Goal: Information Seeking & Learning: Find specific fact

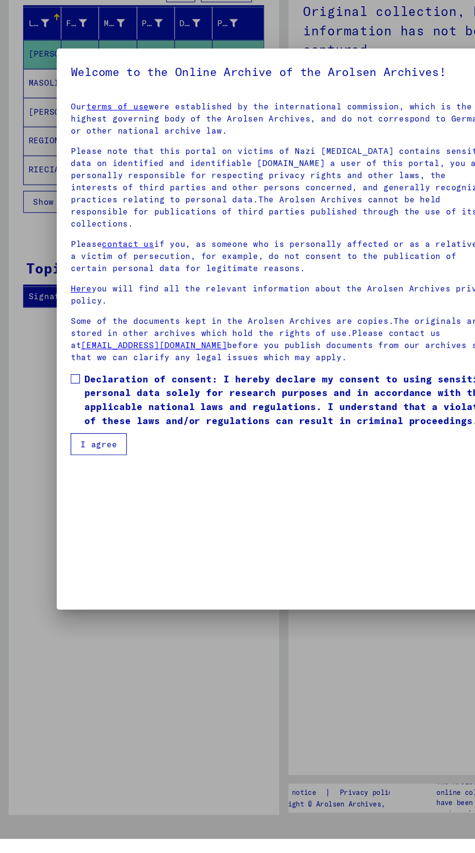
scroll to position [167, 0]
click at [54, 532] on mat-dialog-content "Our terms of use were established by the international commission, which is the…" at bounding box center [237, 381] width 380 height 304
click at [58, 532] on mat-dialog-content "Our terms of use were established by the international commission, which is the…" at bounding box center [237, 381] width 380 height 304
click at [50, 532] on mat-dialog-content "Our terms of use were established by the international commission, which is the…" at bounding box center [237, 381] width 380 height 304
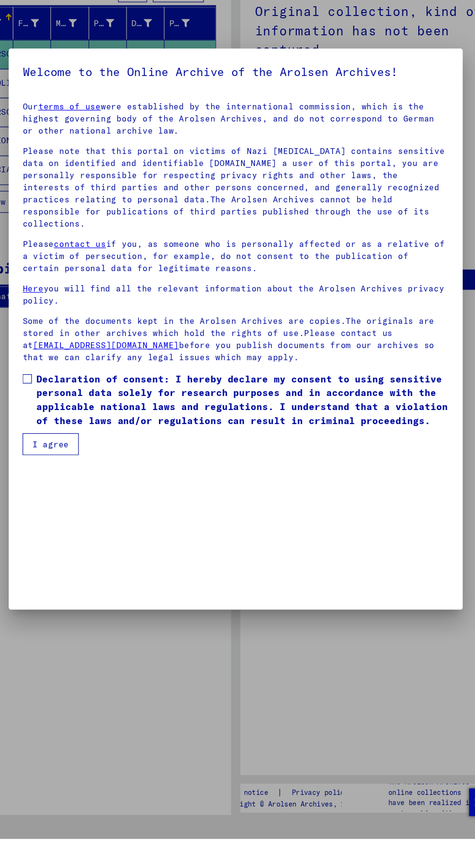
click at [51, 532] on mat-dialog-content "Our terms of use were established by the international commission, which is the…" at bounding box center [237, 381] width 380 height 304
click at [63, 472] on span at bounding box center [63, 468] width 8 height 8
click at [79, 661] on mat-dialog-container "Welcome to the Online Archive of the Arolsen Archives! Our terms of use were es…" at bounding box center [237, 426] width 380 height 469
click at [83, 661] on mat-dialog-container "Welcome to the Online Archive of the Arolsen Archives! Our terms of use were es…" at bounding box center [237, 426] width 380 height 469
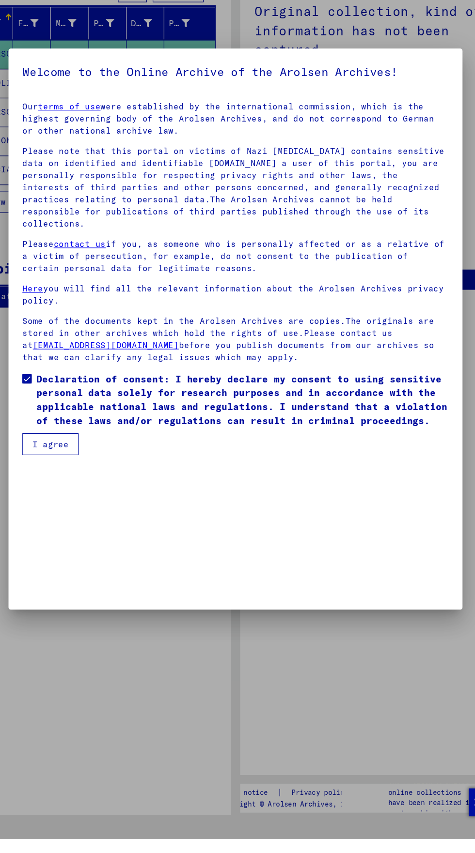
click at [89, 661] on mat-dialog-container "Welcome to the Online Archive of the Arolsen Archives! Our terms of use were es…" at bounding box center [237, 426] width 380 height 469
click at [81, 661] on mat-dialog-container "Welcome to the Online Archive of the Arolsen Archives! Our terms of use were es…" at bounding box center [237, 426] width 380 height 469
click at [77, 661] on mat-dialog-container "Welcome to the Online Archive of the Arolsen Archives! Our terms of use were es…" at bounding box center [237, 426] width 380 height 469
click at [80, 532] on button "I agree" at bounding box center [82, 523] width 47 height 18
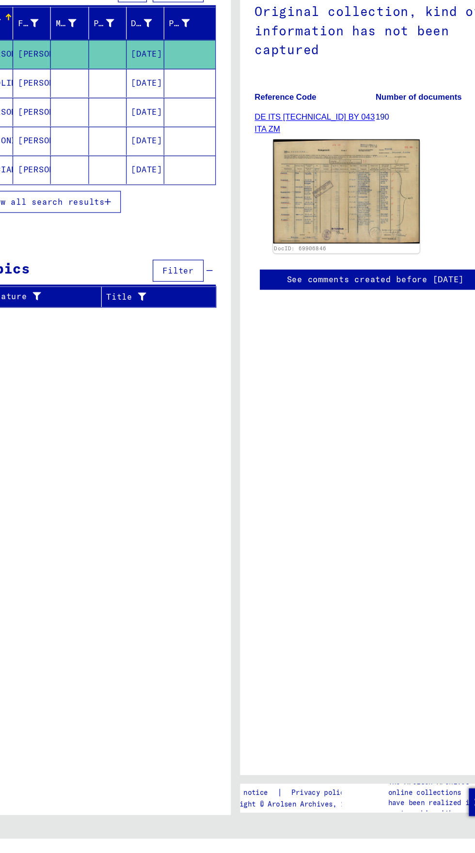
click at [90, 699] on div "Search for topics or names ******** close Search Archival tree units People 9 r…" at bounding box center [120, 441] width 226 height 799
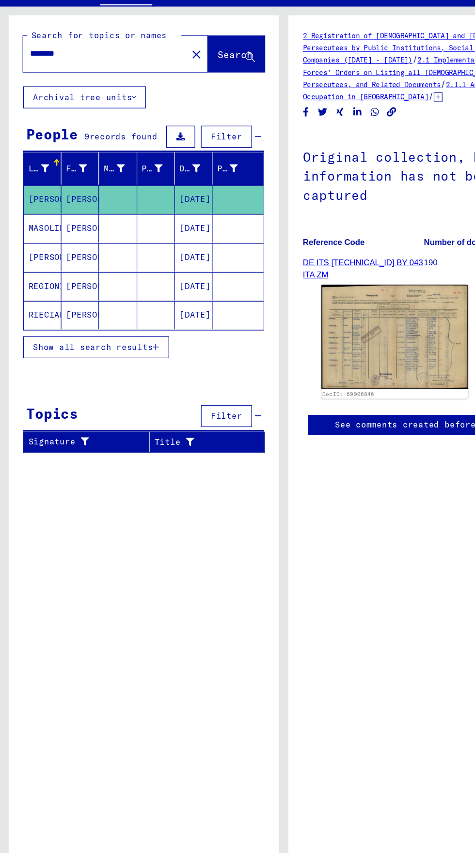
scroll to position [0, 0]
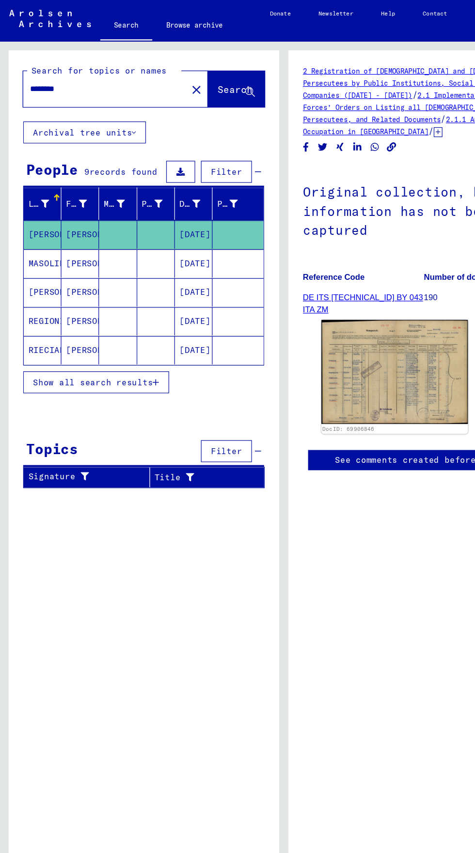
click at [59, 74] on input "********" at bounding box center [87, 74] width 125 height 10
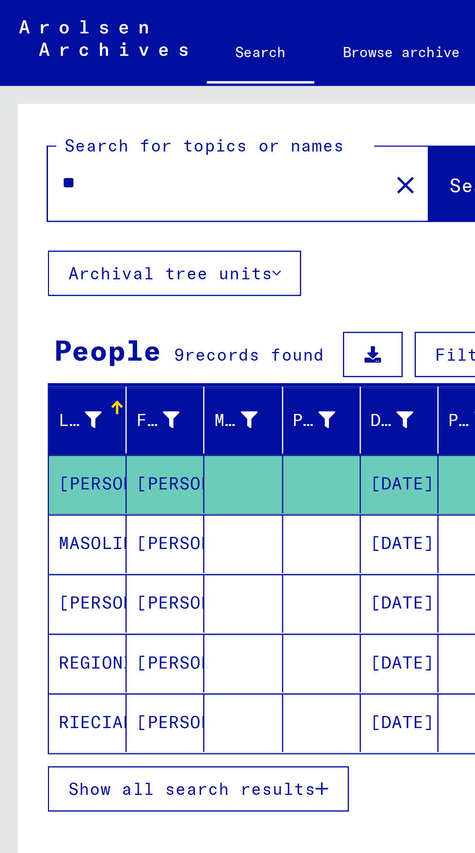
type input "*"
type input "*********"
click at [180, 70] on button "Search" at bounding box center [197, 75] width 47 height 30
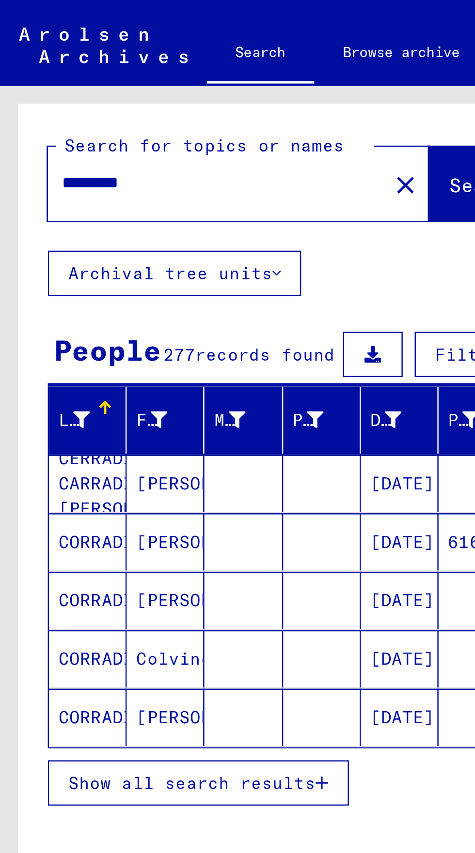
click at [95, 309] on button "Show all search results" at bounding box center [80, 318] width 122 height 18
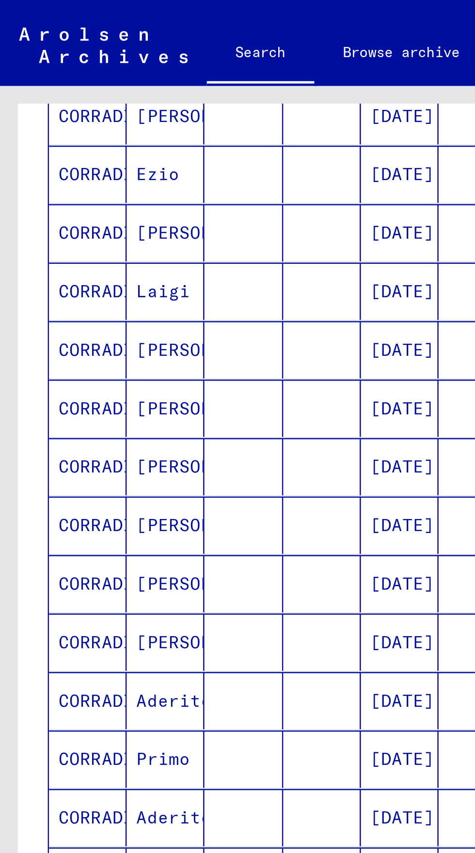
scroll to position [54, 0]
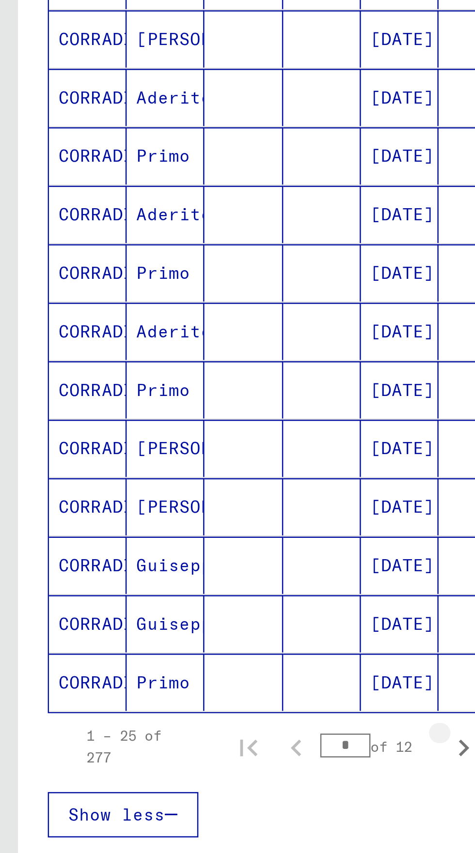
click at [186, 541] on icon "Next page" at bounding box center [188, 548] width 14 height 14
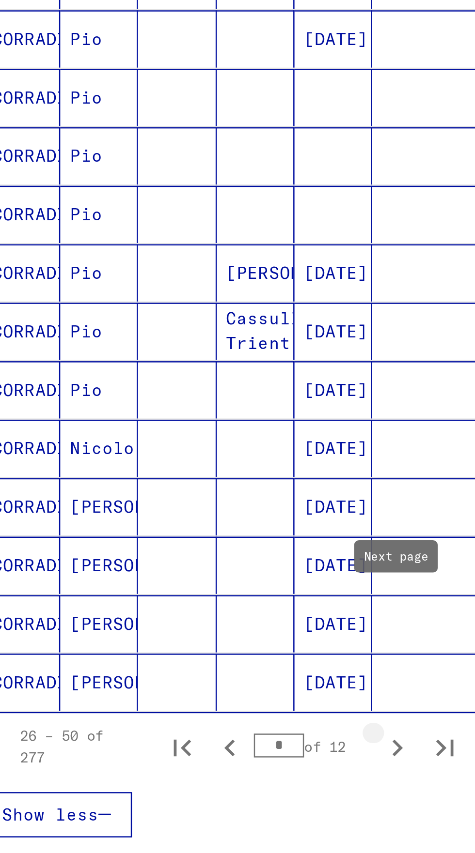
click at [191, 541] on icon "Next page" at bounding box center [188, 548] width 14 height 14
type input "*"
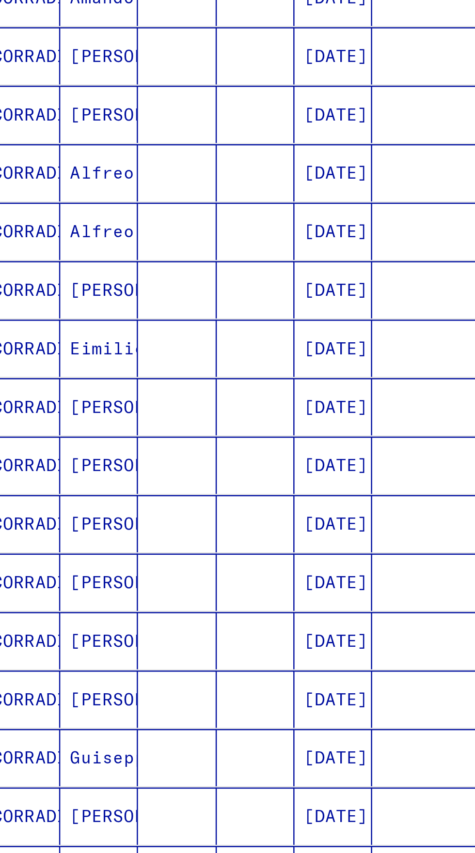
scroll to position [0, 0]
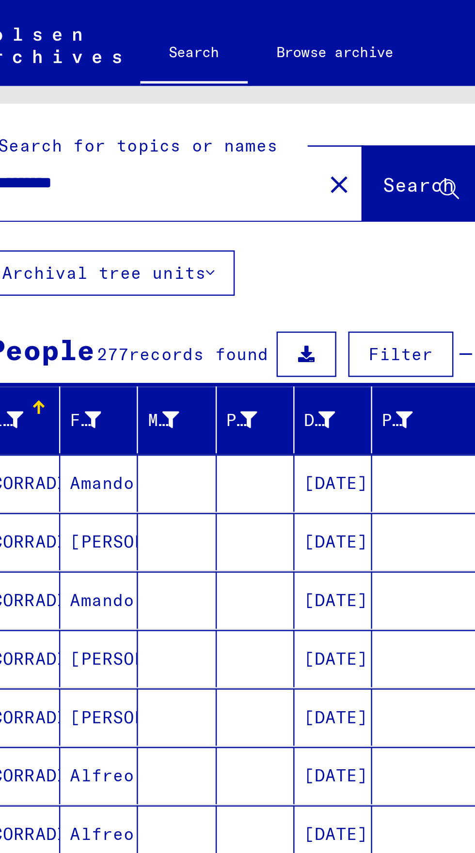
click at [90, 76] on input "*********" at bounding box center [85, 74] width 120 height 10
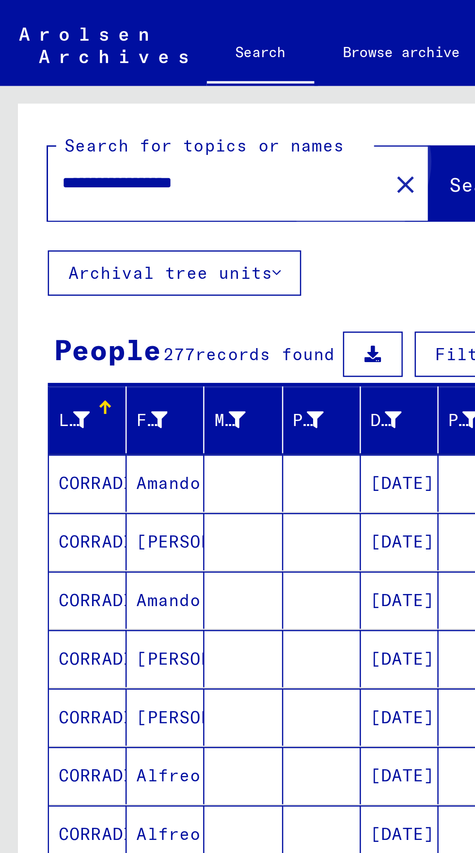
click at [182, 77] on span "Search" at bounding box center [196, 75] width 29 height 10
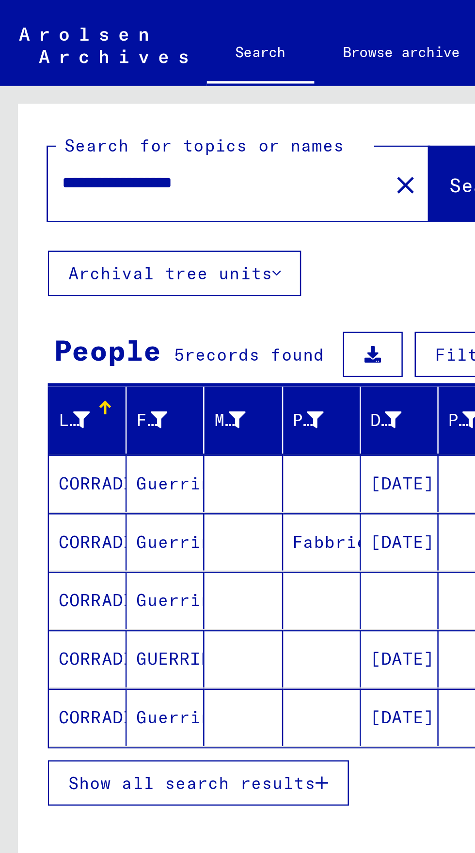
click at [94, 293] on mat-cell at bounding box center [98, 290] width 31 height 23
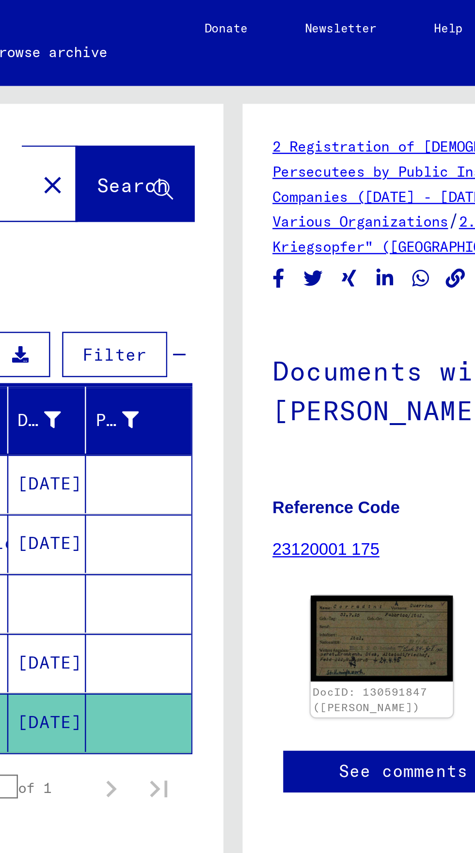
click at [198, 267] on mat-cell at bounding box center [199, 269] width 43 height 24
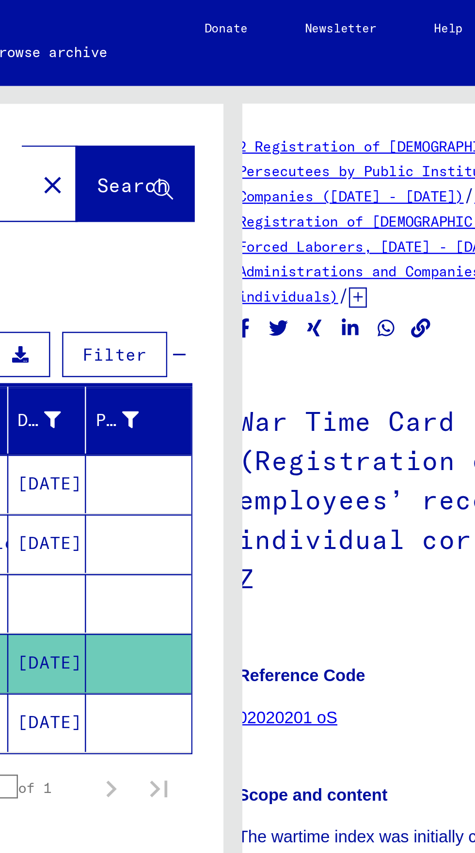
scroll to position [71, 14]
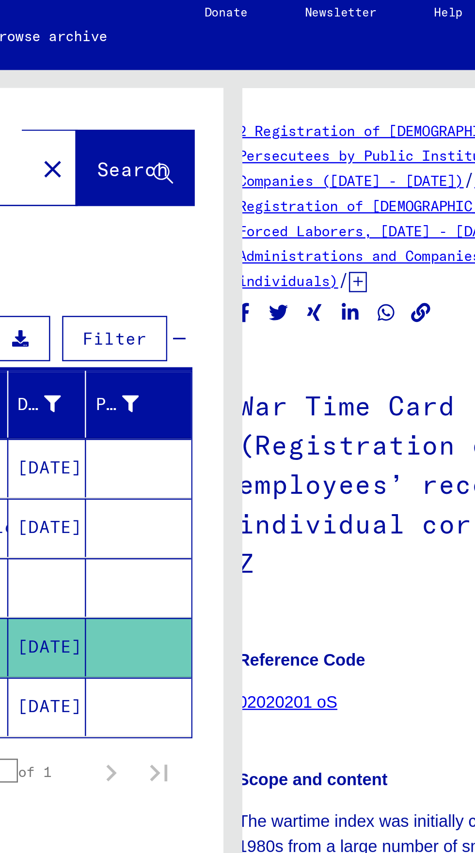
click at [204, 233] on mat-cell at bounding box center [199, 245] width 43 height 24
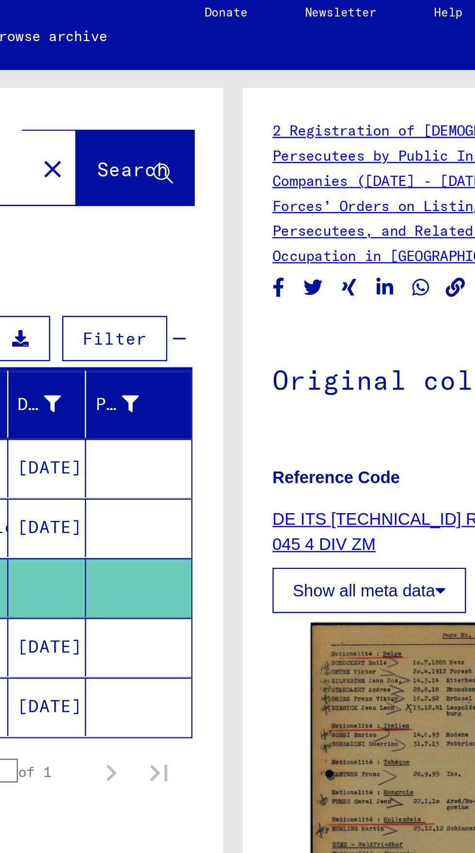
click at [153, 209] on mat-cell "[DATE]" at bounding box center [161, 221] width 31 height 24
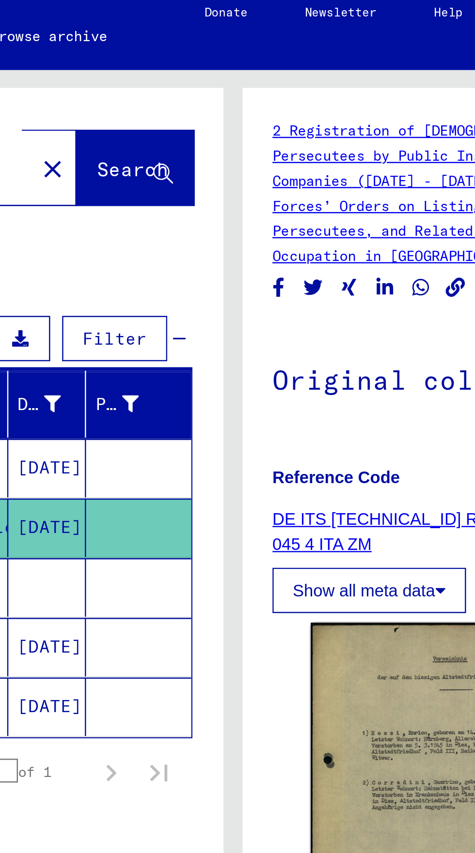
click at [158, 185] on mat-cell "[DATE]" at bounding box center [161, 197] width 31 height 24
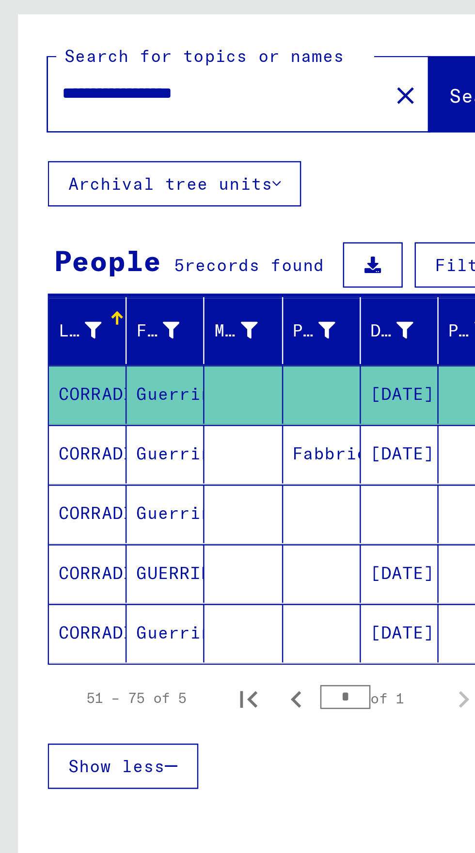
click at [35, 77] on input "**********" at bounding box center [87, 74] width 125 height 10
click at [106, 78] on input "**********" at bounding box center [87, 74] width 125 height 10
type input "********"
type input "*****"
click at [182, 73] on span "Search" at bounding box center [196, 75] width 29 height 10
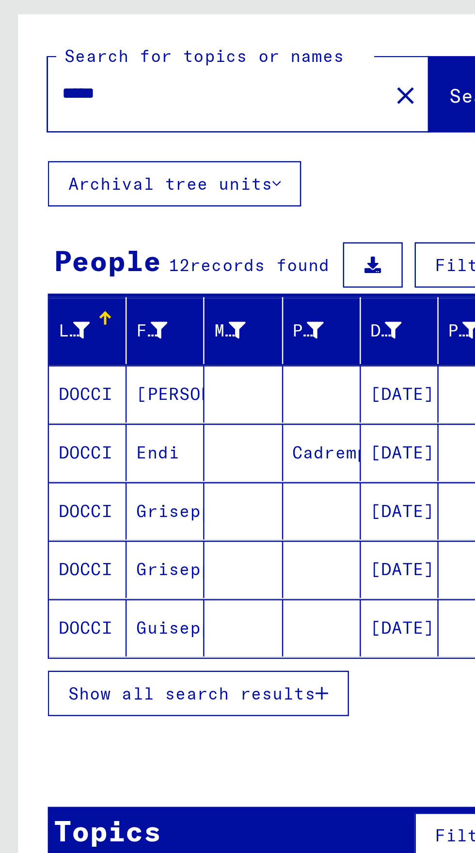
click at [42, 322] on button "Show all search results" at bounding box center [80, 318] width 122 height 18
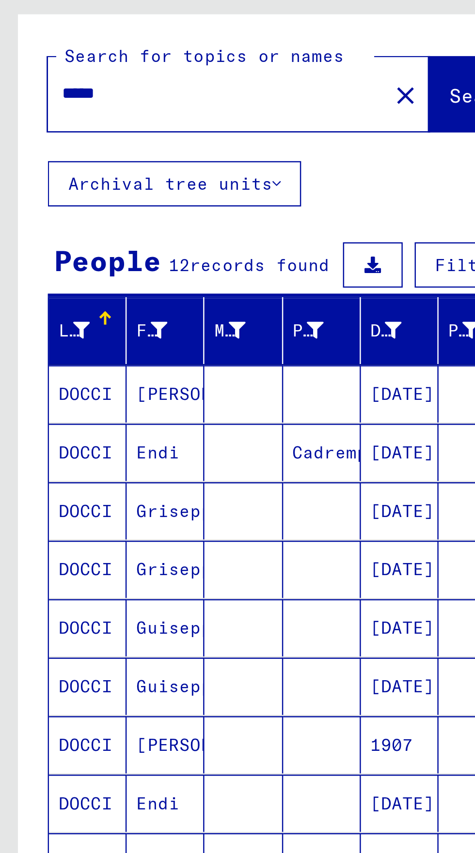
scroll to position [54, 0]
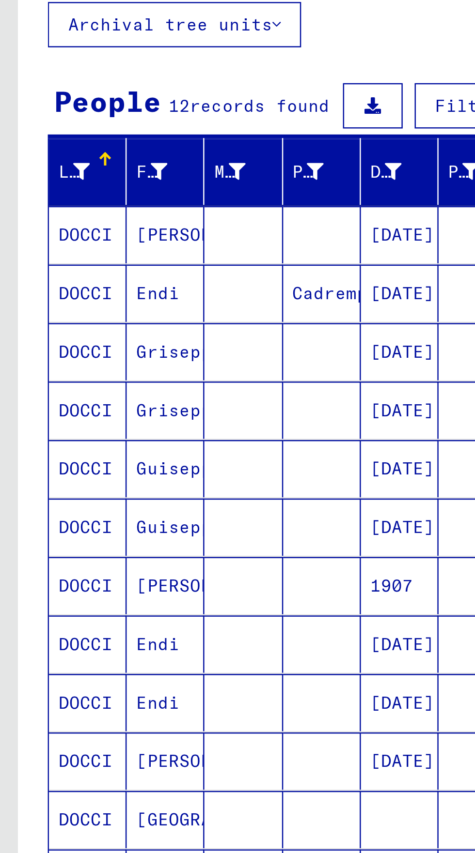
click at [27, 422] on mat-cell "DOCCI" at bounding box center [35, 433] width 31 height 23
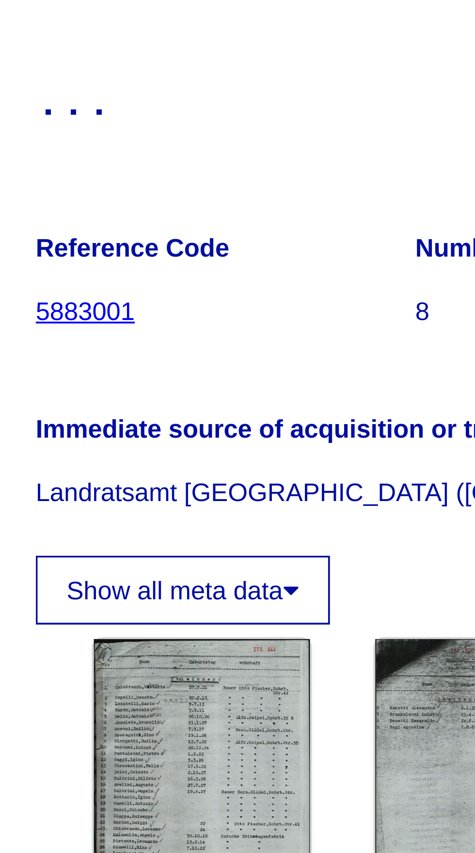
click at [259, 218] on link "5883001" at bounding box center [266, 217] width 27 height 8
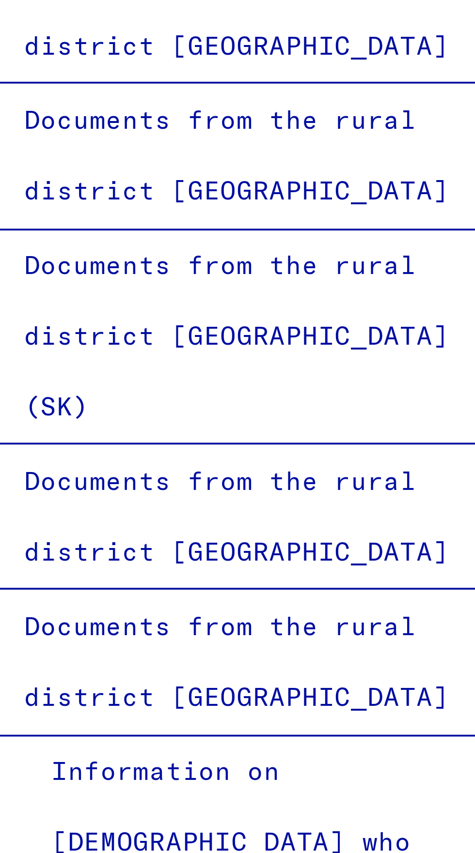
scroll to position [2112, 0]
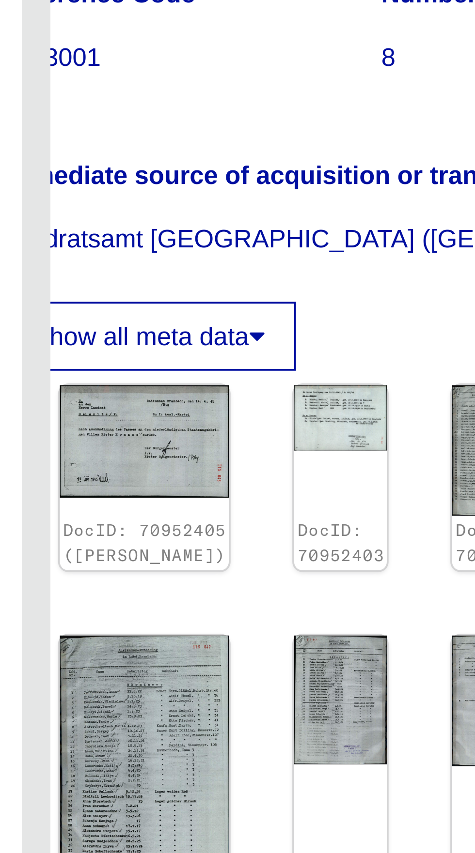
scroll to position [0, 28]
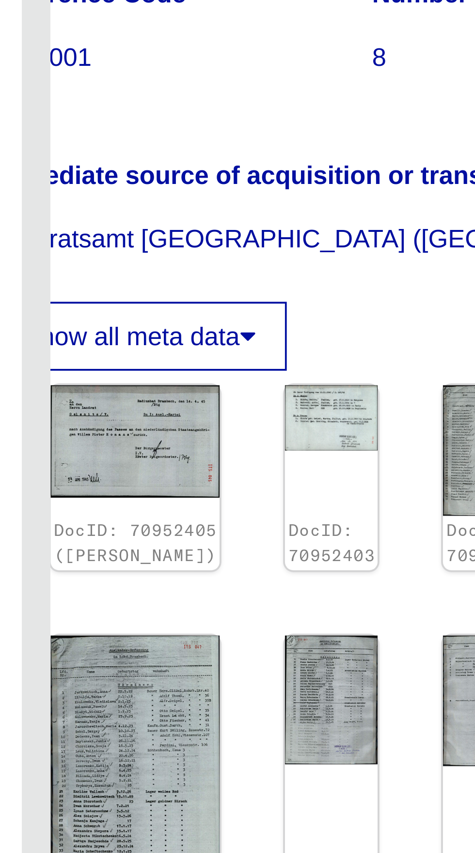
click at [246, 314] on img at bounding box center [263, 320] width 45 height 30
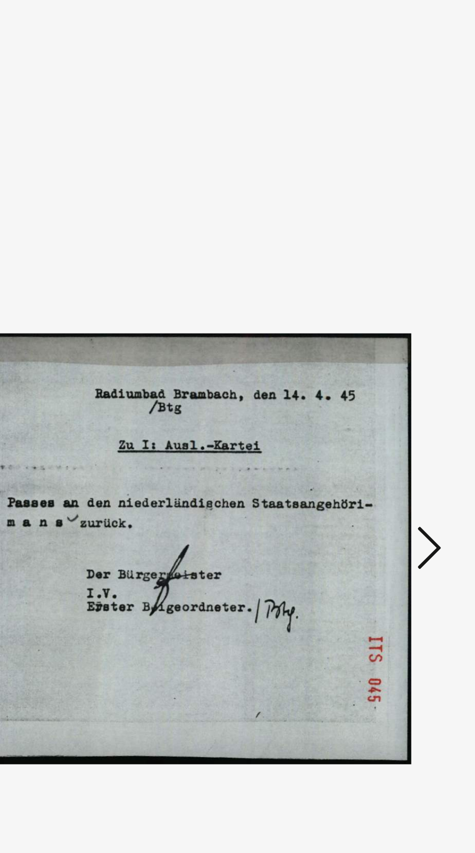
click at [397, 441] on icon at bounding box center [403, 433] width 12 height 23
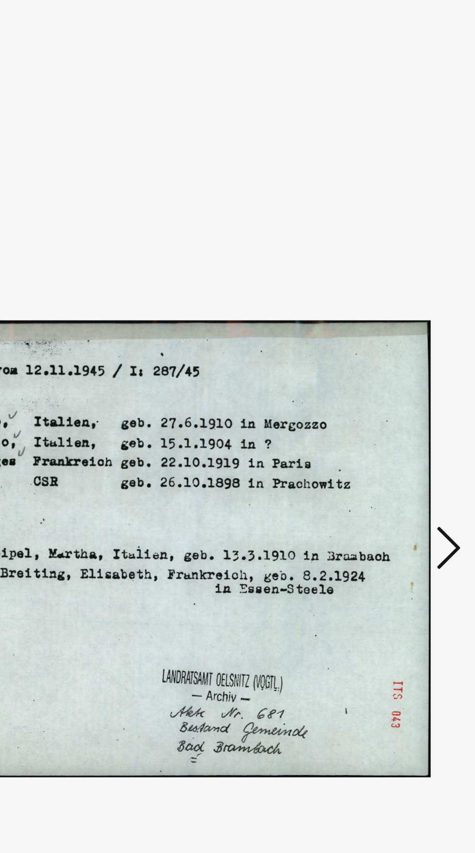
click at [394, 441] on img at bounding box center [237, 434] width 314 height 830
click at [394, 438] on img at bounding box center [237, 434] width 314 height 830
click at [399, 445] on icon at bounding box center [403, 433] width 12 height 23
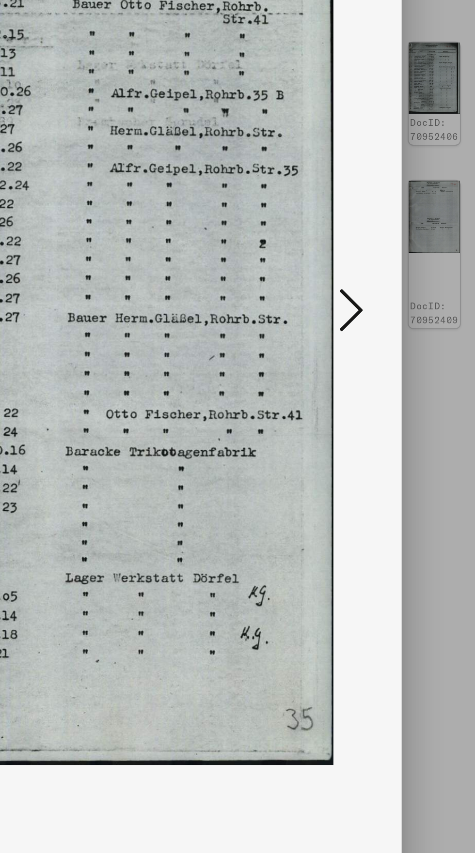
scroll to position [0, 0]
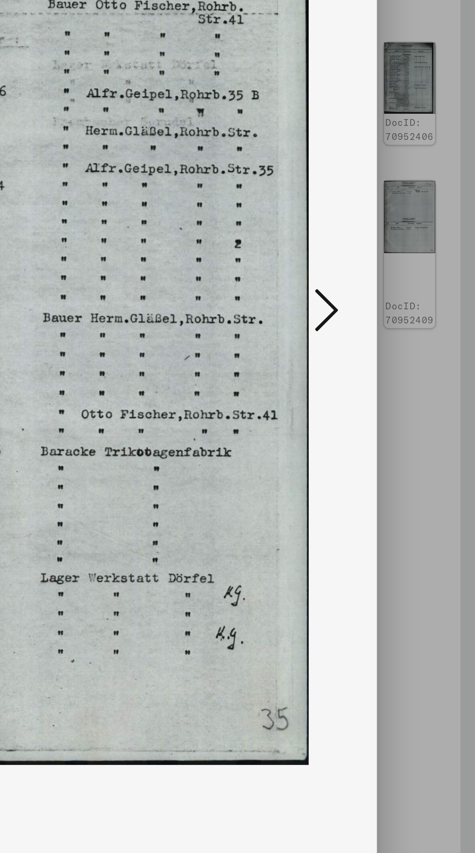
click at [402, 442] on icon at bounding box center [403, 433] width 12 height 23
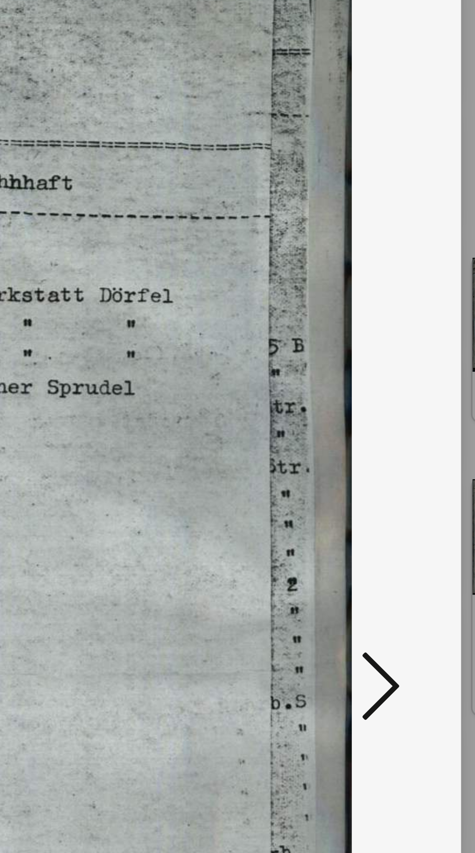
click at [400, 431] on icon at bounding box center [403, 433] width 12 height 23
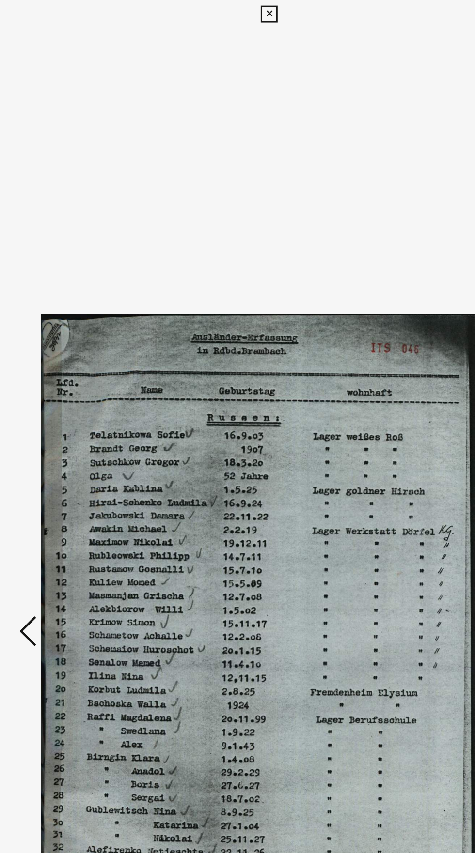
click at [237, 12] on icon at bounding box center [237, 10] width 11 height 12
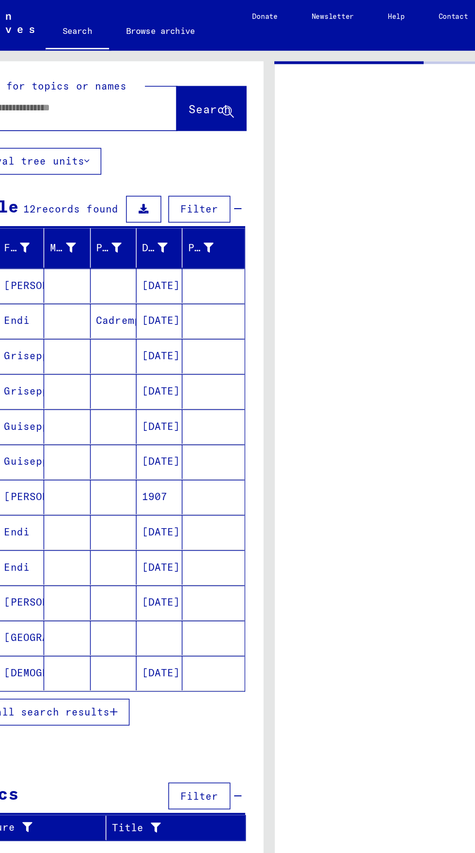
type input "********"
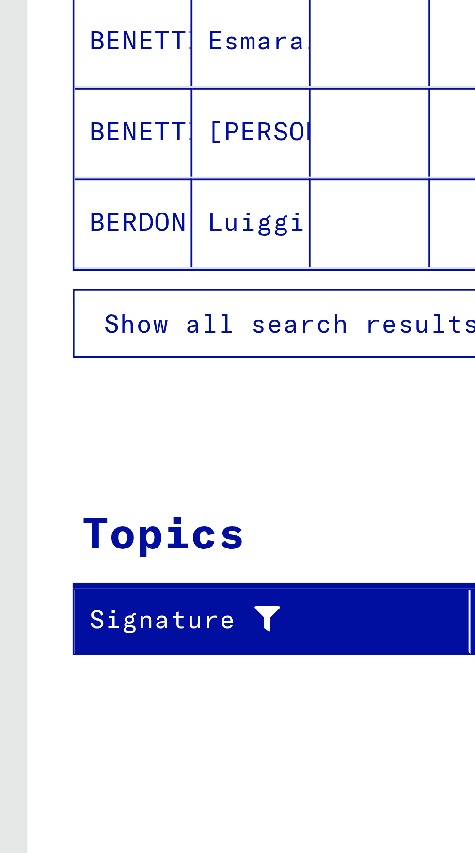
click at [34, 321] on span "Show all search results" at bounding box center [78, 320] width 100 height 9
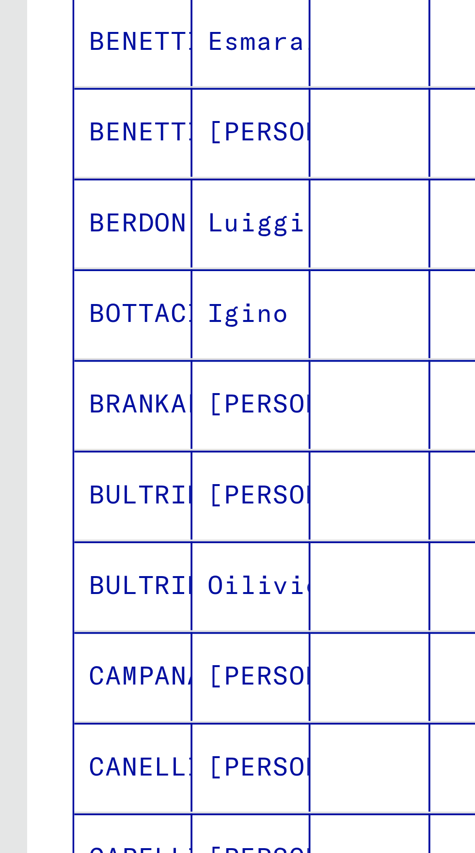
scroll to position [54, 0]
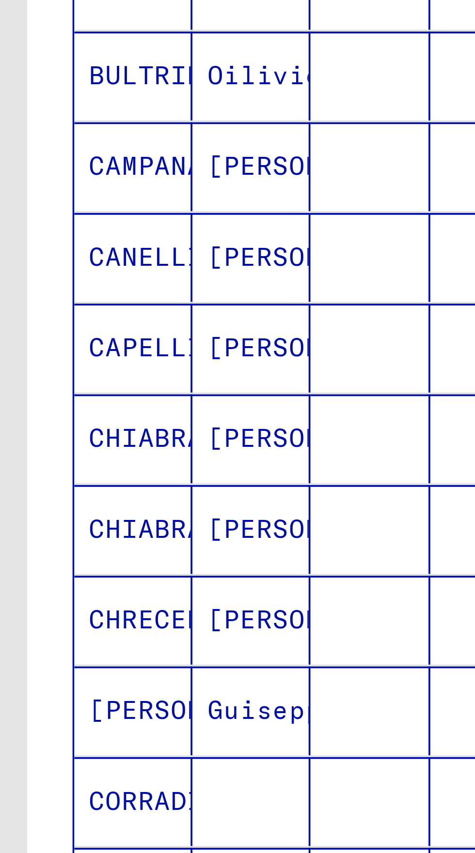
click at [24, 524] on mat-cell "CHRECENTINI" at bounding box center [35, 536] width 31 height 24
